Goal: Task Accomplishment & Management: Manage account settings

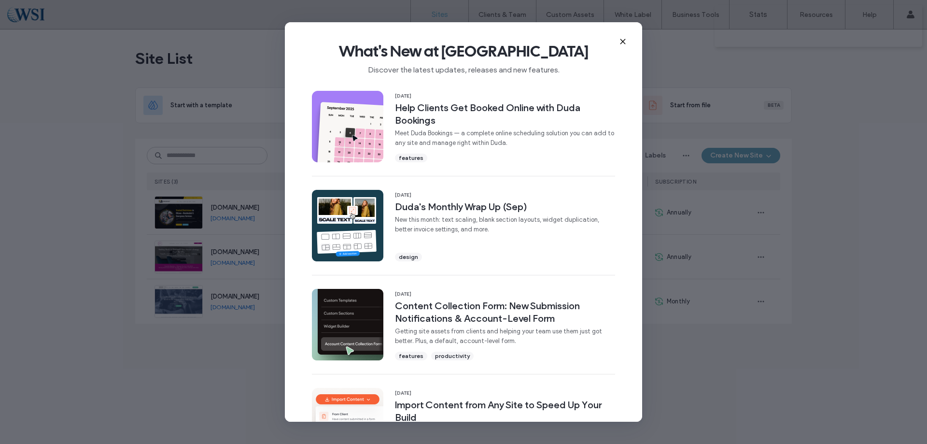
click at [623, 42] on use at bounding box center [623, 41] width 4 height 4
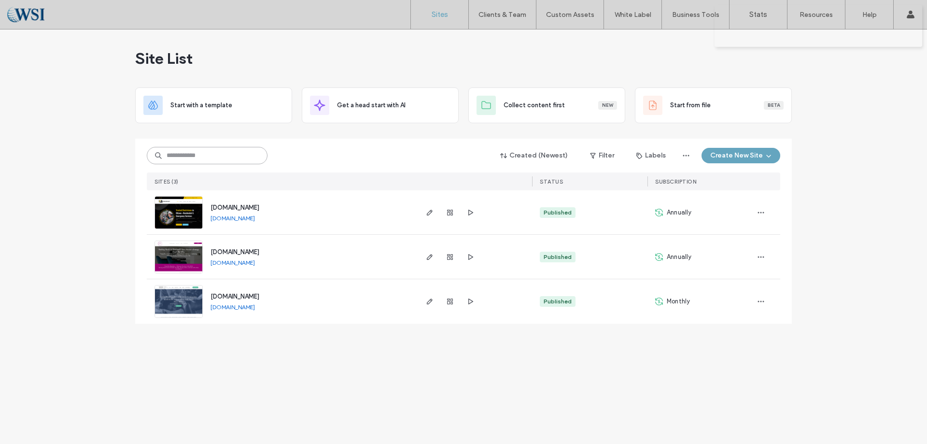
click at [213, 156] on input at bounding box center [207, 155] width 121 height 17
paste input "********"
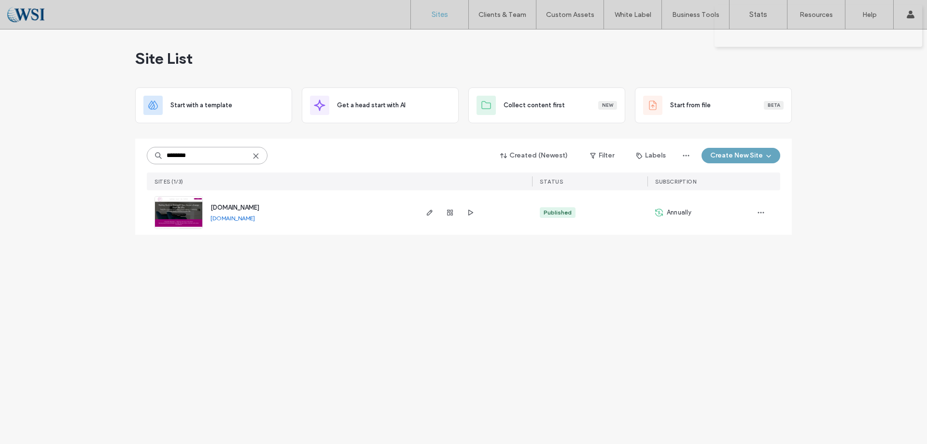
type input "********"
click at [236, 206] on span "[DOMAIN_NAME]" at bounding box center [235, 207] width 49 height 7
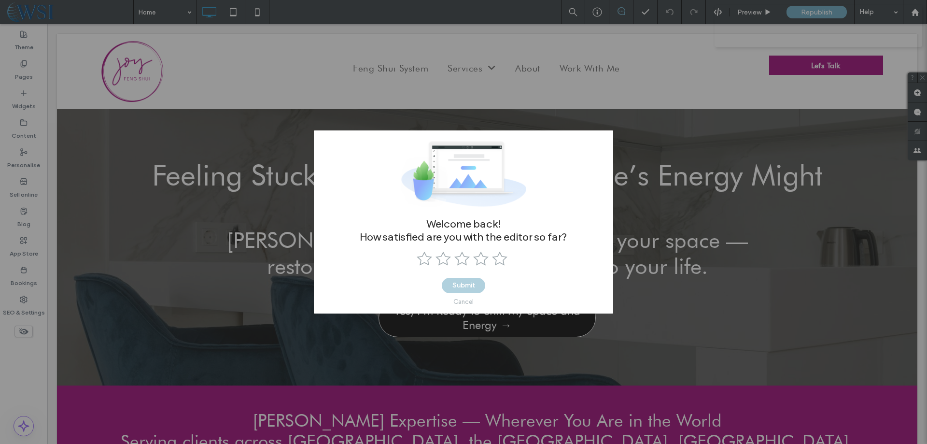
click at [468, 301] on div "Cancel" at bounding box center [464, 301] width 20 height 7
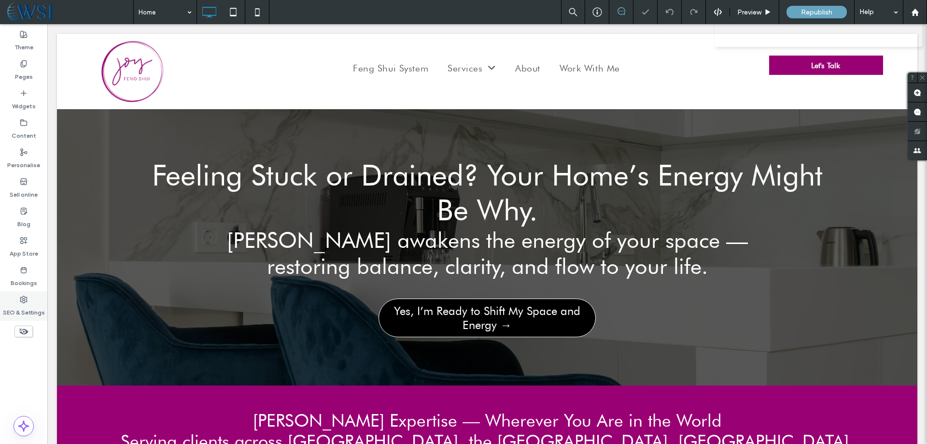
click at [28, 302] on div "SEO & Settings" at bounding box center [23, 305] width 47 height 29
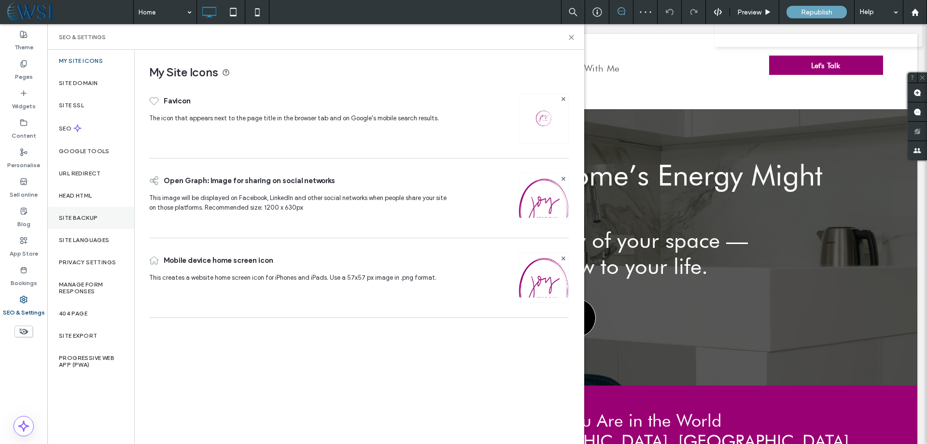
click at [76, 223] on div "Site backup" at bounding box center [90, 218] width 87 height 22
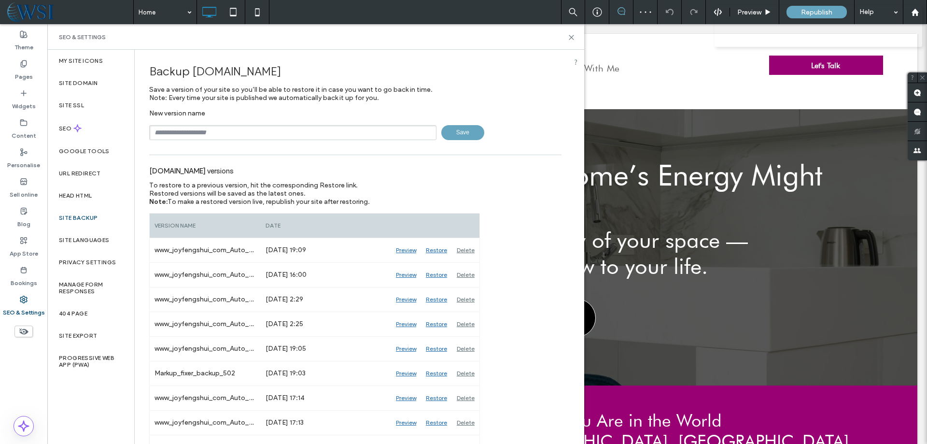
click at [224, 128] on input "text" at bounding box center [292, 132] width 287 height 15
type input "*"
drag, startPoint x: 209, startPoint y: 133, endPoint x: 201, endPoint y: 134, distance: 7.8
click at [201, 134] on input "**********" at bounding box center [292, 132] width 287 height 15
type input "**********"
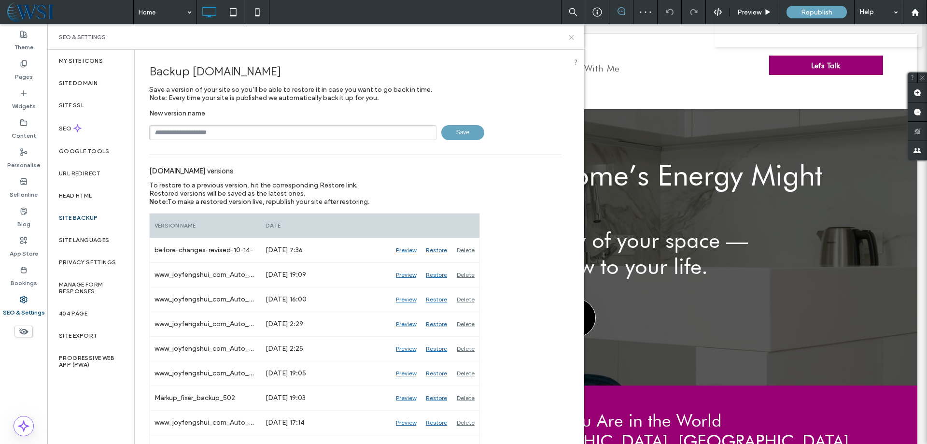
click at [571, 36] on use at bounding box center [571, 37] width 4 height 4
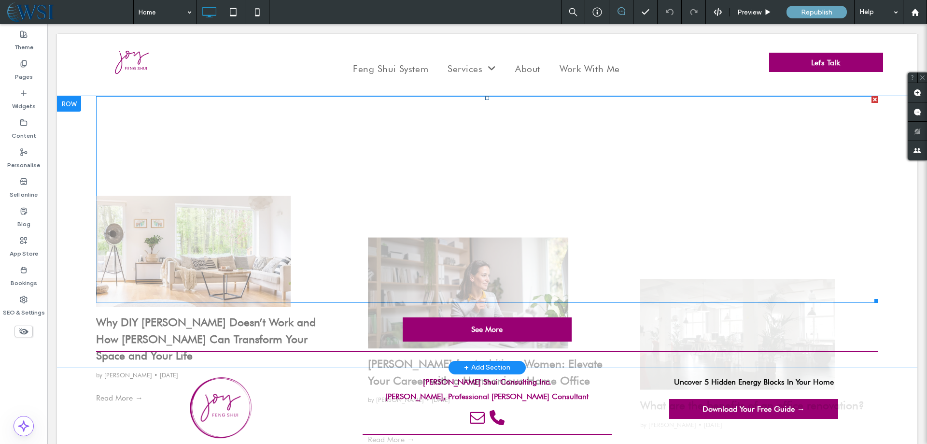
scroll to position [2484, 0]
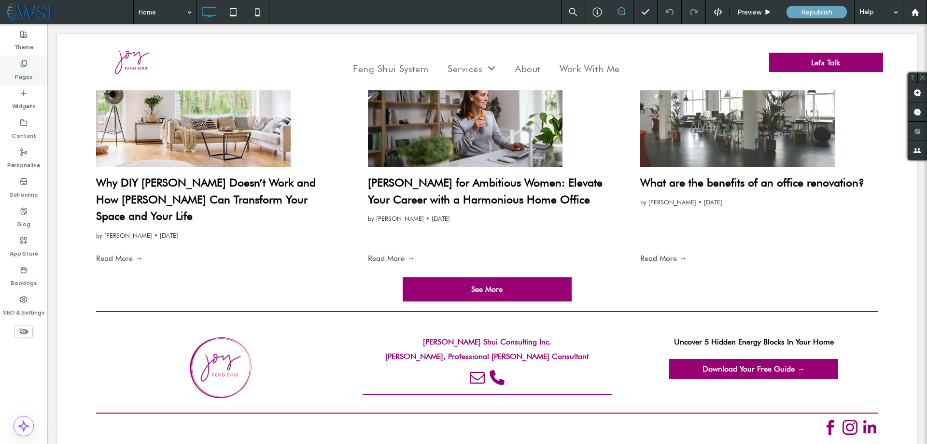
click at [26, 74] on label "Pages" at bounding box center [24, 75] width 18 height 14
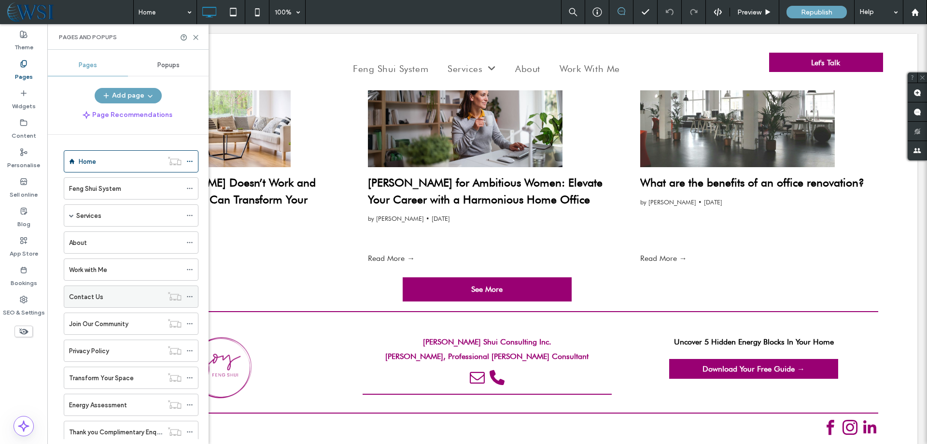
scroll to position [0, 0]
click at [191, 162] on icon at bounding box center [189, 162] width 7 height 7
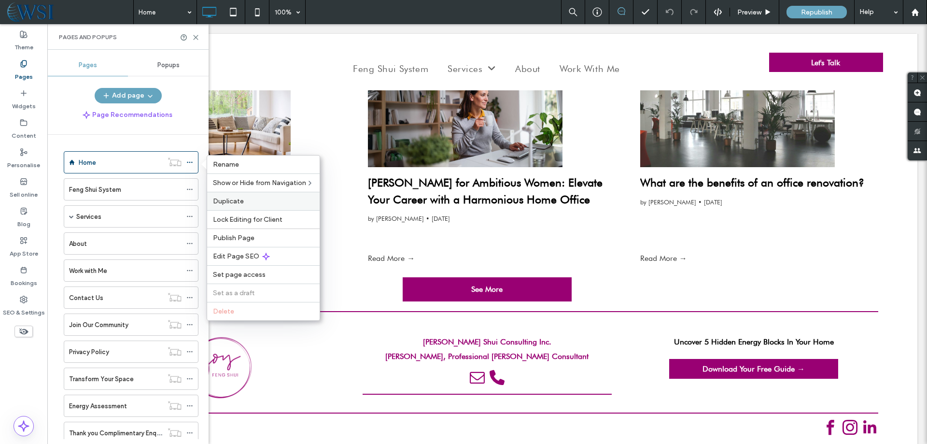
click at [233, 199] on span "Duplicate" at bounding box center [228, 201] width 31 height 8
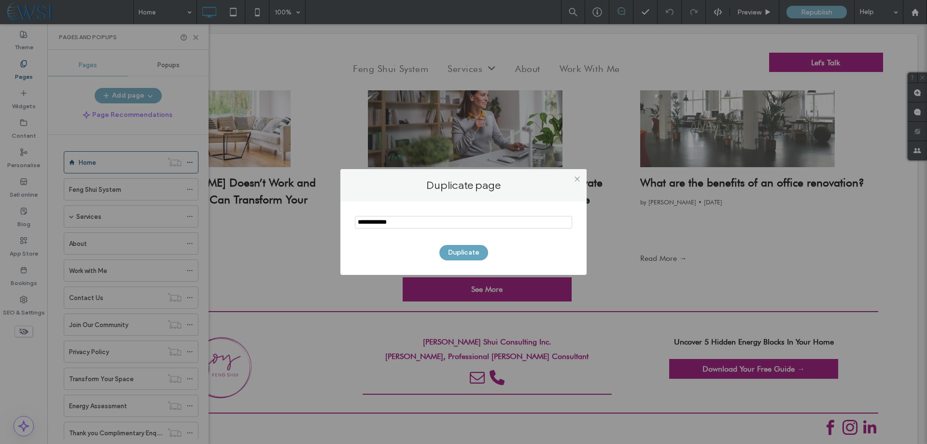
drag, startPoint x: 382, startPoint y: 223, endPoint x: 341, endPoint y: 223, distance: 40.1
click at [341, 223] on div "Duplicate" at bounding box center [463, 237] width 246 height 73
type input "**********"
click at [467, 254] on button "Duplicate" at bounding box center [464, 252] width 49 height 15
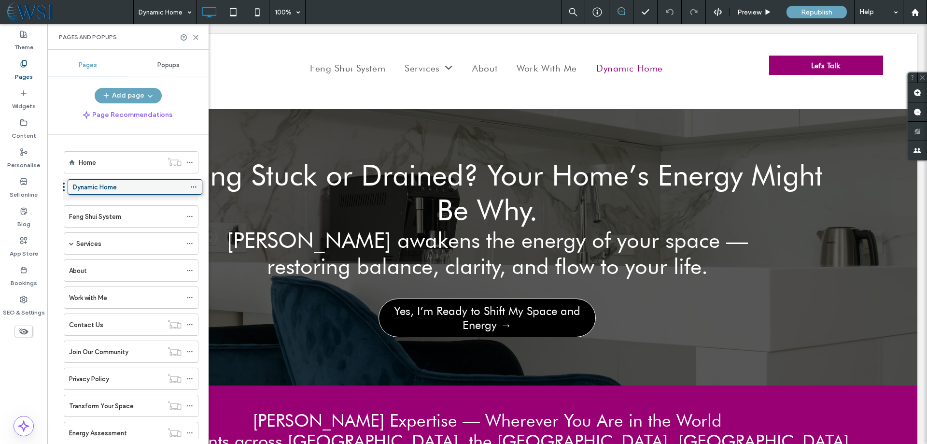
drag, startPoint x: 129, startPoint y: 403, endPoint x: 133, endPoint y: 190, distance: 213.5
click at [190, 188] on icon at bounding box center [189, 189] width 7 height 7
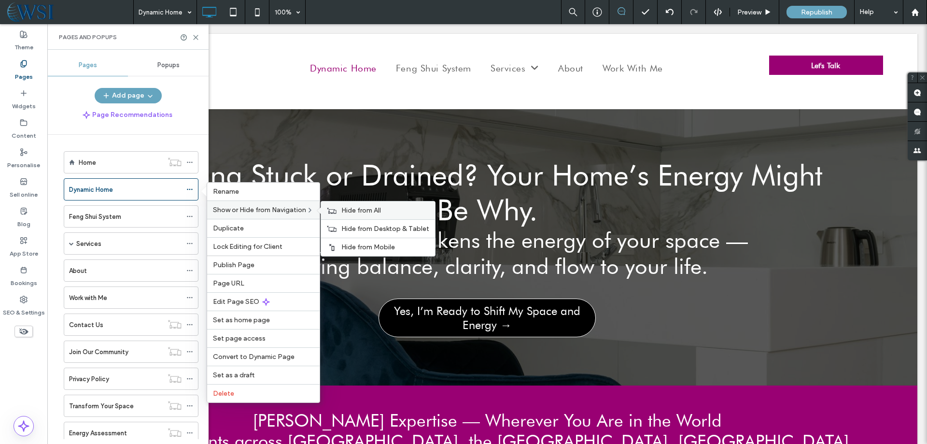
click at [366, 210] on span "Hide from All" at bounding box center [361, 210] width 40 height 8
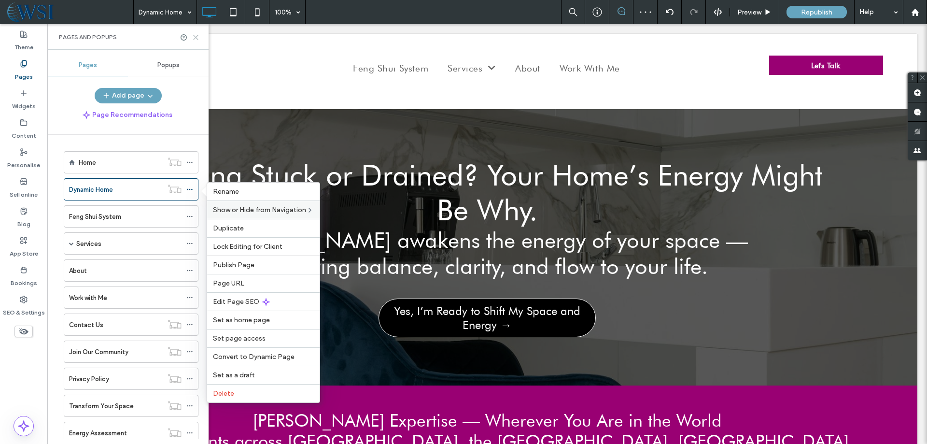
click at [196, 36] on icon at bounding box center [195, 37] width 7 height 7
